Goal: Task Accomplishment & Management: Use online tool/utility

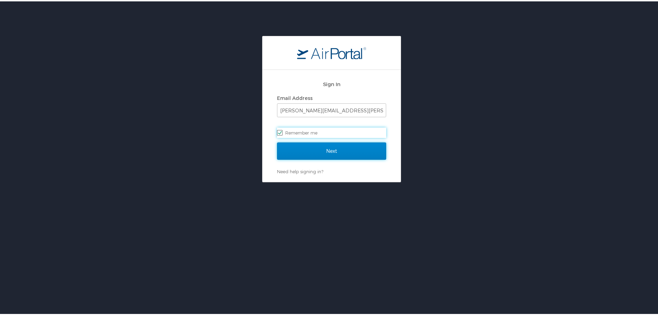
click at [329, 147] on input "Next" at bounding box center [331, 149] width 109 height 17
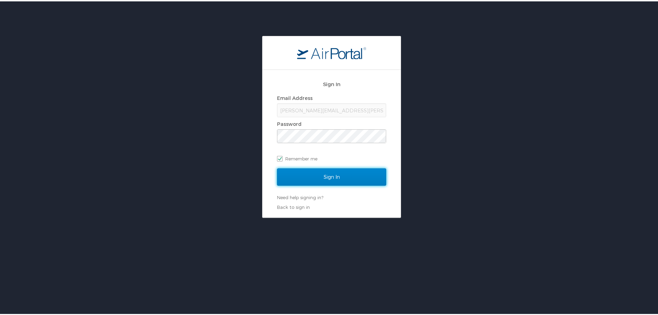
click at [330, 175] on input "Sign In" at bounding box center [331, 175] width 109 height 17
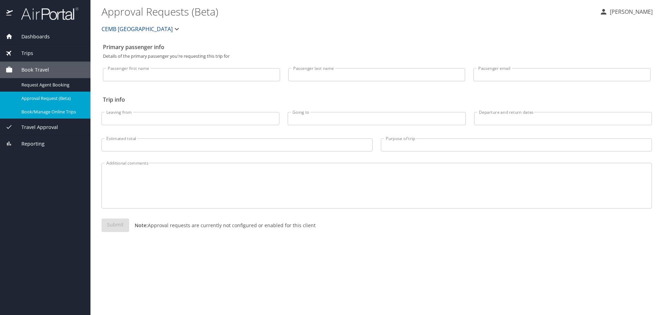
click at [51, 112] on span "Book/Manage Online Trips" at bounding box center [51, 111] width 61 height 7
